Goal: Information Seeking & Learning: Learn about a topic

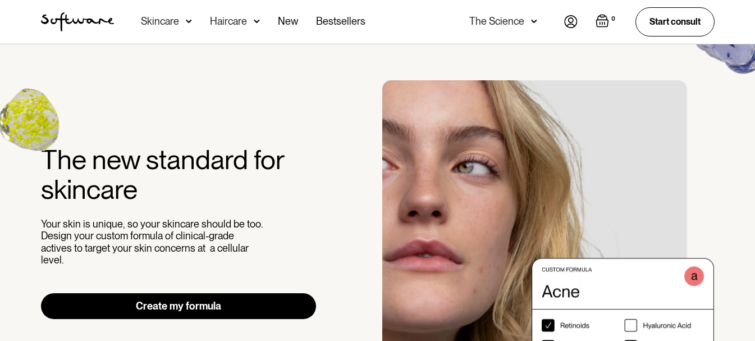
click at [250, 19] on div "Haircare" at bounding box center [235, 22] width 50 height 44
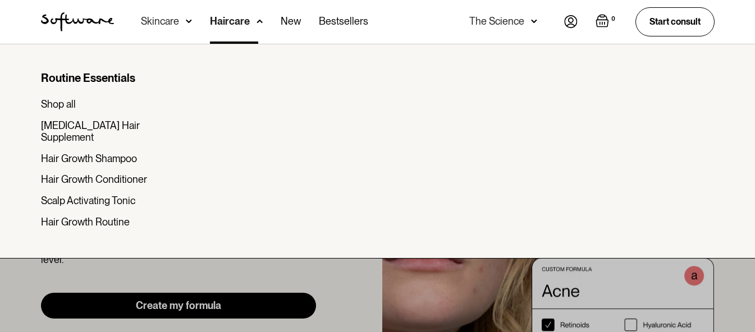
click at [188, 20] on img at bounding box center [189, 21] width 6 height 11
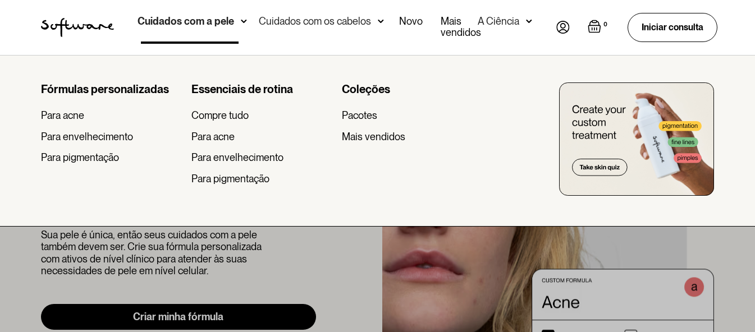
click at [508, 19] on font "A Ciência" at bounding box center [498, 21] width 42 height 12
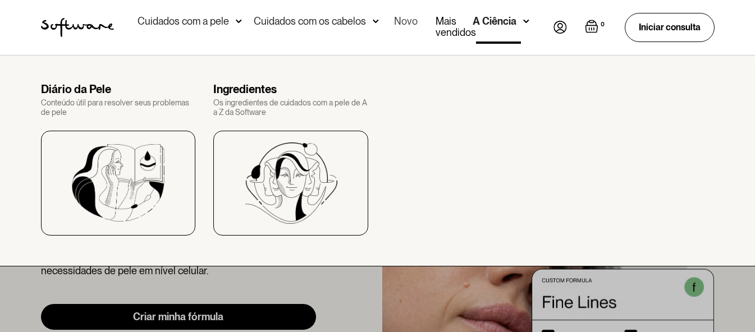
click at [409, 22] on font "Novo" at bounding box center [406, 21] width 24 height 12
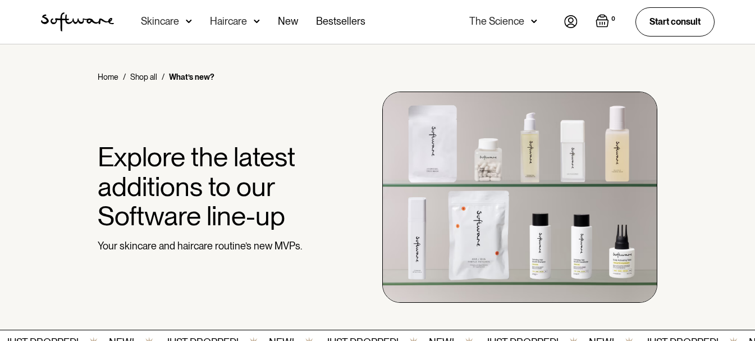
click at [126, 9] on nav "Acne Ageing Pigmentation Everyday care Hair Loss Learn Skincare Custom Formulas…" at bounding box center [339, 22] width 450 height 44
click at [153, 20] on div "Skincare" at bounding box center [160, 21] width 38 height 11
